Goal: Transaction & Acquisition: Download file/media

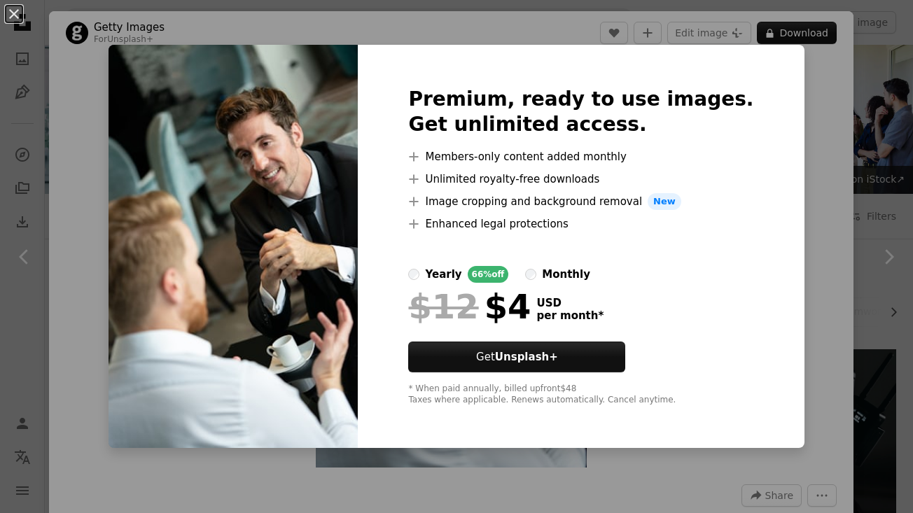
scroll to position [1186, 0]
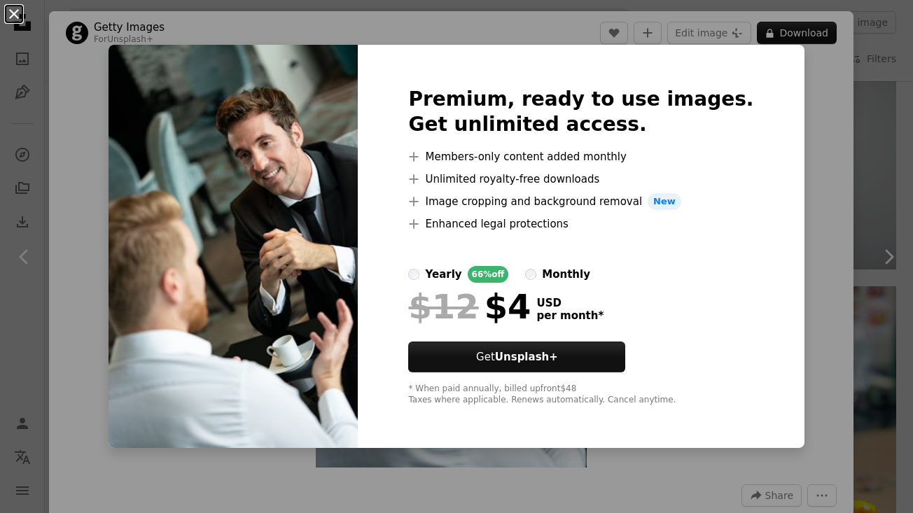
click at [14, 13] on button "An X shape" at bounding box center [14, 14] width 17 height 17
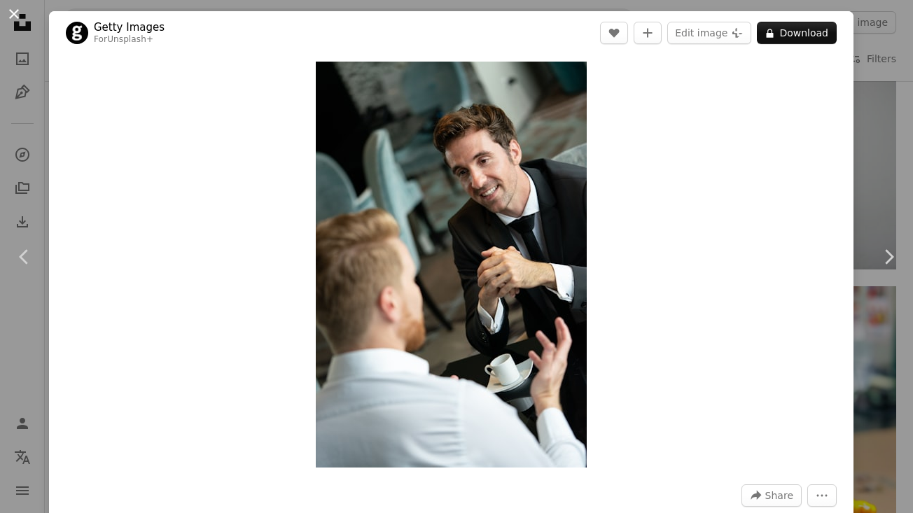
click at [15, 12] on button "An X shape" at bounding box center [14, 14] width 17 height 17
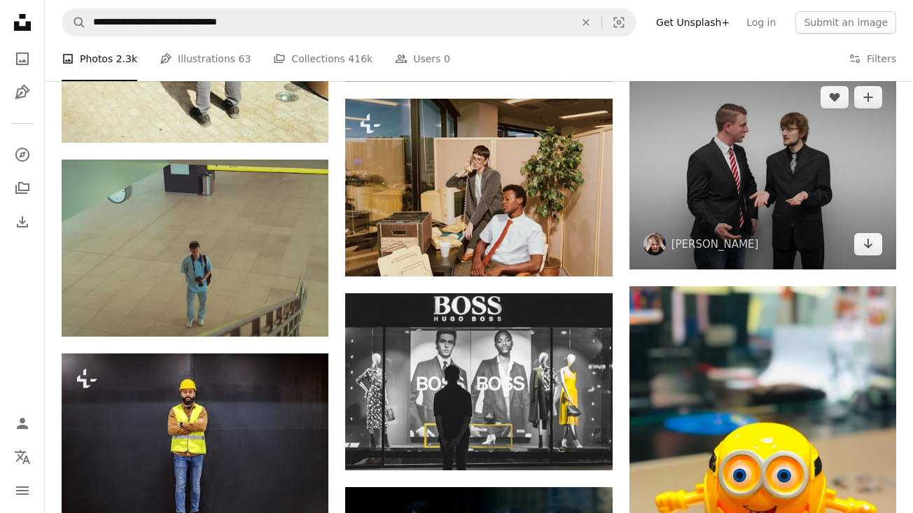
click at [709, 154] on img at bounding box center [763, 170] width 267 height 197
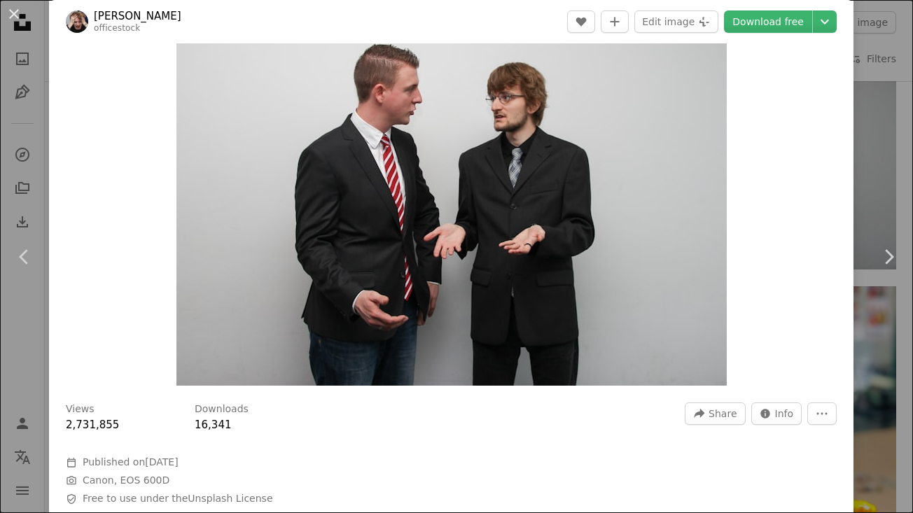
scroll to position [82, 0]
click at [798, 24] on link "Download free" at bounding box center [768, 22] width 88 height 22
